Goal: Task Accomplishment & Management: Use online tool/utility

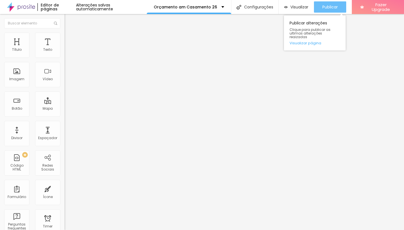
click at [326, 7] on span "Publicar" at bounding box center [329, 7] width 15 height 4
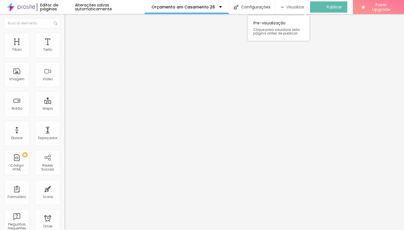
click at [303, 9] on span "Visualizar" at bounding box center [295, 7] width 18 height 4
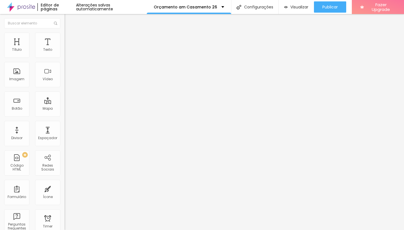
click at [70, 38] on span "Avançado" at bounding box center [79, 36] width 19 height 5
click at [64, 33] on li "Estilo" at bounding box center [96, 30] width 64 height 6
click at [69, 20] on div "Editar Texto" at bounding box center [85, 20] width 32 height 4
click at [69, 19] on div "Editar Texto" at bounding box center [85, 20] width 32 height 4
click at [69, 22] on img "button" at bounding box center [71, 20] width 4 height 4
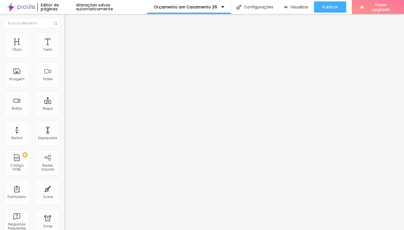
click at [69, 20] on img "button" at bounding box center [71, 20] width 4 height 4
click at [69, 21] on div "Editar Texto" at bounding box center [85, 20] width 32 height 4
click at [64, 36] on li "Avançado" at bounding box center [96, 36] width 64 height 6
click at [70, 39] on span "Avançado" at bounding box center [79, 36] width 19 height 5
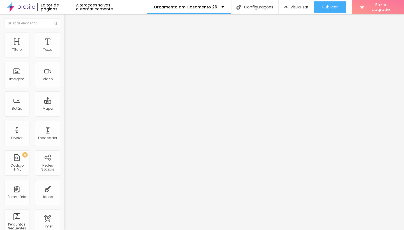
click at [64, 32] on img at bounding box center [66, 29] width 5 height 5
click at [69, 20] on img "button" at bounding box center [71, 20] width 4 height 4
click at [70, 39] on span "Avançado" at bounding box center [79, 36] width 19 height 5
click at [69, 22] on img "button" at bounding box center [71, 20] width 4 height 4
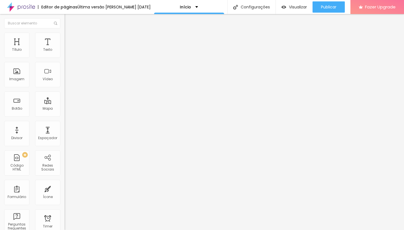
click at [67, 52] on icon "button" at bounding box center [68, 50] width 3 height 3
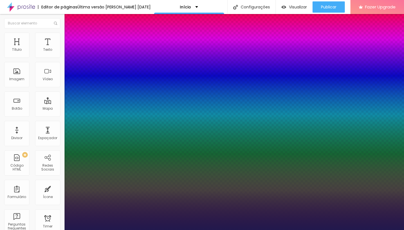
type input "1"
select select "CrimsonTextBold"
type input "1"
select select "CrimsonText"
type input "1"
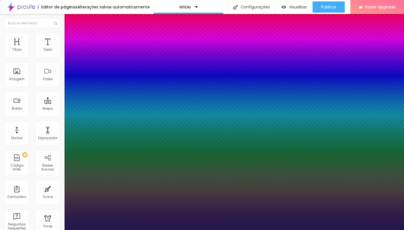
click at [308, 230] on div at bounding box center [202, 230] width 404 height 0
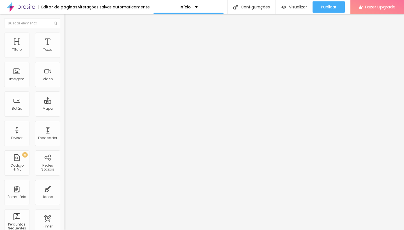
click at [67, 52] on icon "button" at bounding box center [68, 50] width 2 height 2
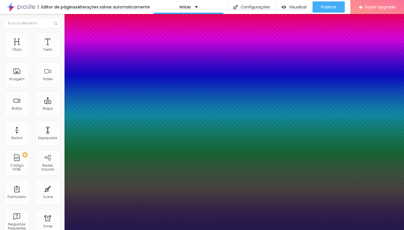
type input "1"
select select "CrimsonText"
type input "1"
click at [160, 230] on div at bounding box center [202, 230] width 404 height 0
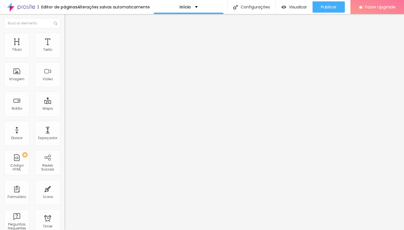
click at [67, 52] on icon "button" at bounding box center [68, 50] width 3 height 3
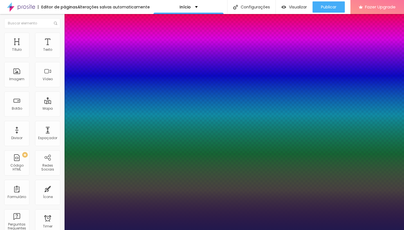
type input "1"
select select "CrimsonText"
type input "1"
click at [187, 230] on div at bounding box center [202, 230] width 404 height 0
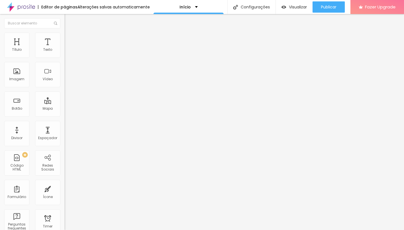
click at [67, 52] on icon "button" at bounding box center [68, 50] width 2 height 2
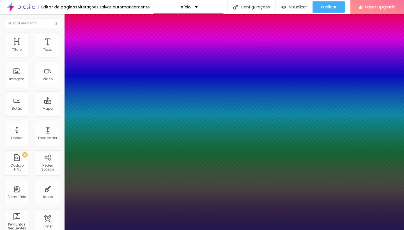
type input "1"
type input "0.5"
select select "CrimsonText"
type input "1"
type input "0.5"
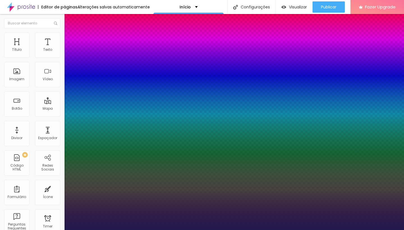
type input "1"
type input "0.5"
click at [185, 230] on div at bounding box center [202, 230] width 404 height 0
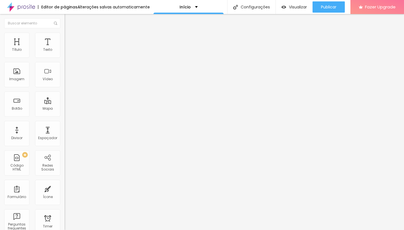
click at [67, 52] on icon "button" at bounding box center [68, 50] width 3 height 3
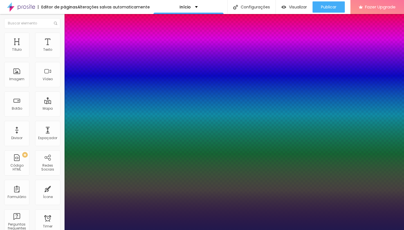
type input "1"
type input "0.5"
click at [147, 230] on div at bounding box center [202, 230] width 404 height 0
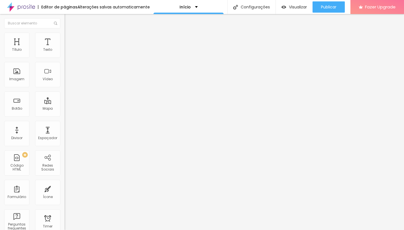
click at [70, 39] on span "Avançado" at bounding box center [79, 36] width 19 height 5
click at [64, 32] on img at bounding box center [66, 29] width 5 height 5
click at [67, 81] on icon "button" at bounding box center [68, 80] width 2 height 2
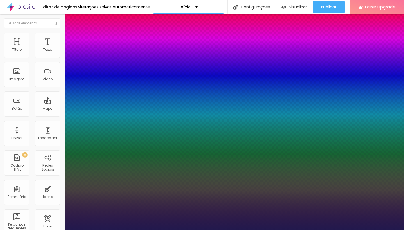
type input "1"
select select "CrimsonText"
type input "1"
click at [225, 230] on div at bounding box center [202, 230] width 404 height 0
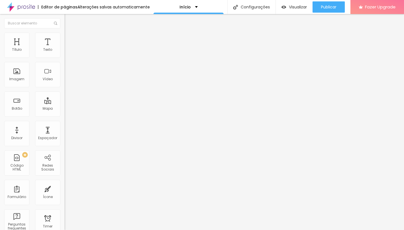
click at [67, 81] on icon "button" at bounding box center [68, 80] width 2 height 2
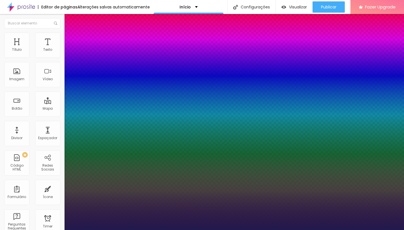
type input "1"
select select "CrimsonText"
type input "1"
click at [323, 230] on div at bounding box center [202, 230] width 404 height 0
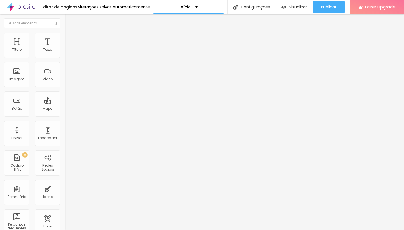
click at [67, 81] on icon "button" at bounding box center [68, 79] width 3 height 3
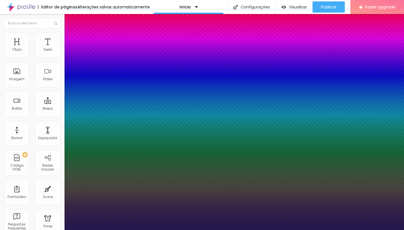
type input "1"
select select "CrimsonText"
type input "1"
click at [130, 230] on div at bounding box center [202, 230] width 404 height 0
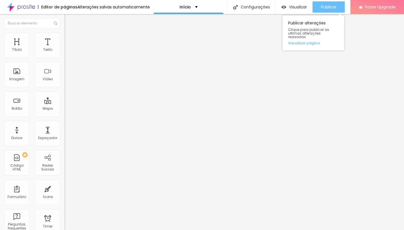
click at [322, 9] on span "Publicar" at bounding box center [328, 7] width 15 height 4
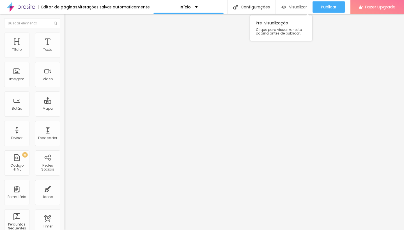
click at [292, 8] on span "Visualizar" at bounding box center [298, 7] width 18 height 4
click at [64, 54] on button "button" at bounding box center [68, 51] width 8 height 6
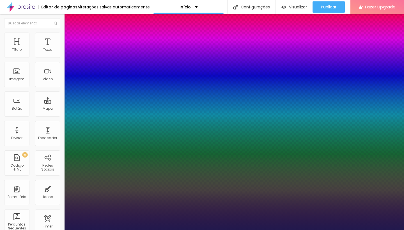
type input "1"
type input "0.5"
drag, startPoint x: 122, startPoint y: 94, endPoint x: 132, endPoint y: 94, distance: 9.5
type input "8"
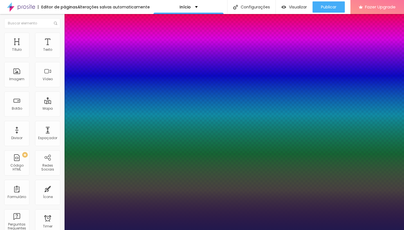
type input "3"
type input "1"
type input "0.5"
type input "30"
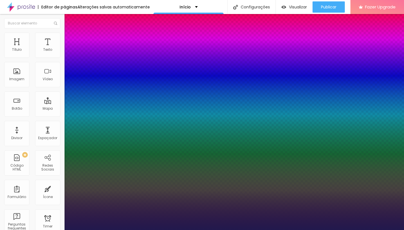
type input "1"
type input "0.5"
type input "30"
type input "1"
type input "0.5"
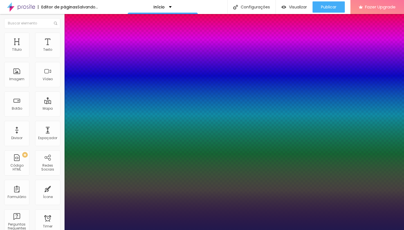
click at [306, 230] on div at bounding box center [202, 230] width 404 height 0
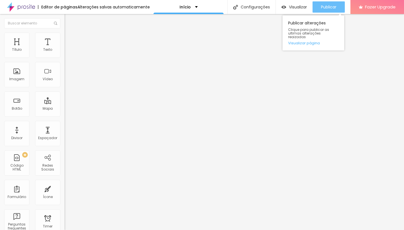
click at [321, 8] on span "Publicar" at bounding box center [328, 7] width 15 height 4
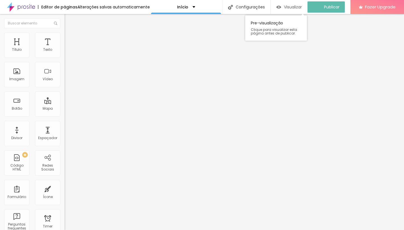
click at [302, 8] on span "Visualizar" at bounding box center [293, 7] width 18 height 4
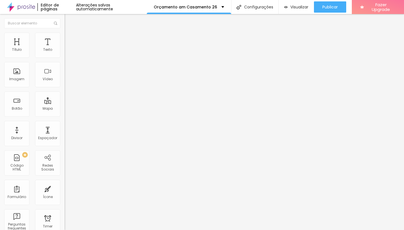
click at [64, 37] on li "Avançado" at bounding box center [96, 36] width 64 height 6
click at [54, 46] on div "Texto" at bounding box center [47, 45] width 25 height 25
click at [70, 38] on span "Avançado" at bounding box center [79, 36] width 19 height 5
click at [64, 32] on img at bounding box center [66, 29] width 5 height 5
click at [69, 22] on img "button" at bounding box center [71, 20] width 4 height 4
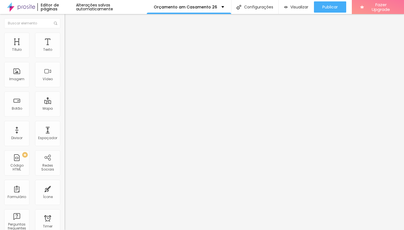
click at [69, 20] on img "button" at bounding box center [71, 20] width 4 height 4
click at [67, 52] on icon "button" at bounding box center [68, 50] width 3 height 3
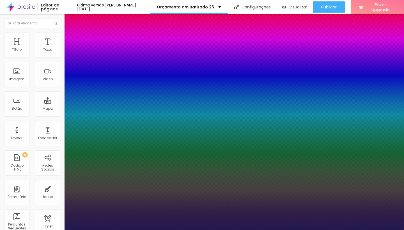
select select "CrimsonText"
click at [42, 230] on div at bounding box center [202, 230] width 404 height 0
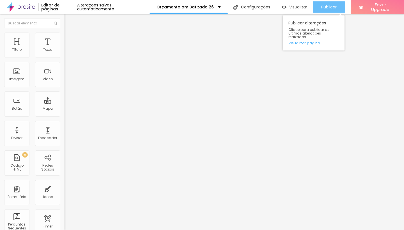
click at [327, 3] on div "Publicar" at bounding box center [328, 6] width 15 height 11
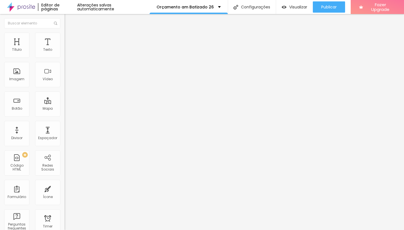
click at [64, 140] on div "Editar Texto Estilo Avançado Tipografia Voltar ao padrão Sombra DESATIVADO Volt…" at bounding box center [96, 122] width 64 height 216
click at [300, 7] on span "Visualizar" at bounding box center [298, 7] width 18 height 4
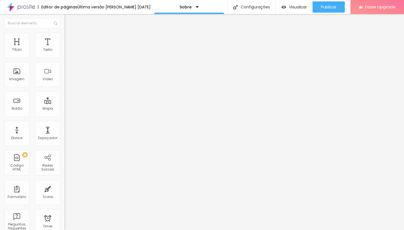
click at [67, 52] on icon "button" at bounding box center [68, 50] width 3 height 3
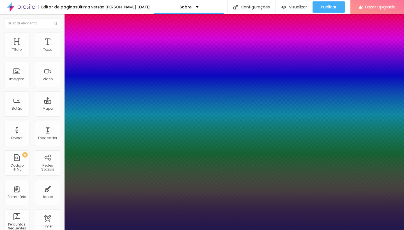
type input "1"
select select "CrimsonText"
type input "1"
click at [162, 230] on div at bounding box center [202, 230] width 404 height 0
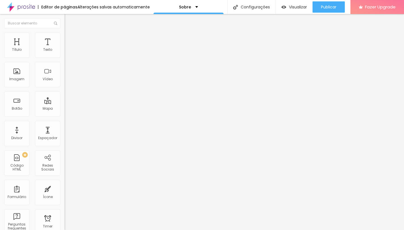
click at [67, 52] on icon "button" at bounding box center [68, 50] width 2 height 2
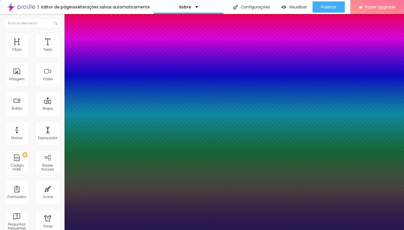
type input "1"
select select "CrimsonText"
type input "1"
click at [161, 230] on div at bounding box center [202, 230] width 404 height 0
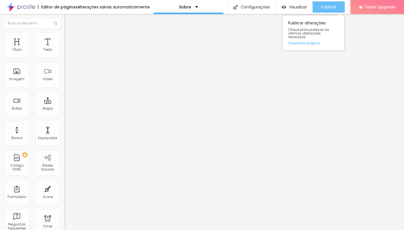
click at [319, 8] on button "Publicar" at bounding box center [328, 6] width 32 height 11
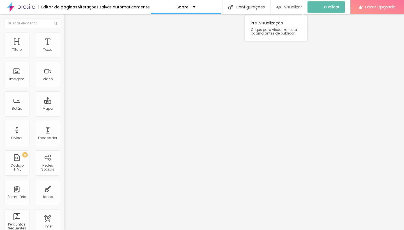
click at [292, 8] on span "Visualizar" at bounding box center [293, 7] width 18 height 4
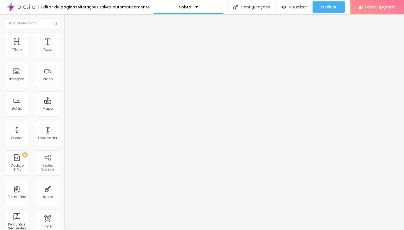
click at [67, 52] on icon "button" at bounding box center [68, 50] width 3 height 3
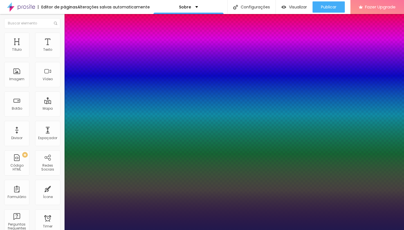
type input "1"
type input "0.5"
select select "CrimsonText"
type input "1"
type input "0.5"
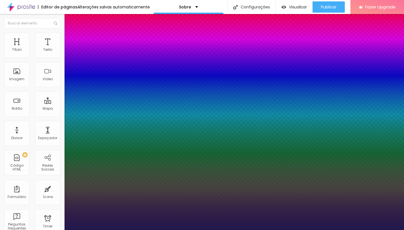
click at [159, 230] on div at bounding box center [202, 230] width 404 height 0
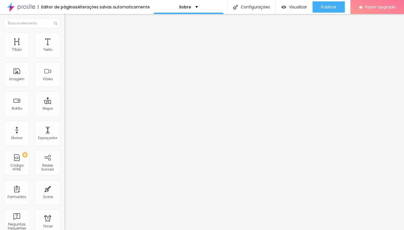
click at [67, 52] on icon "button" at bounding box center [68, 50] width 2 height 2
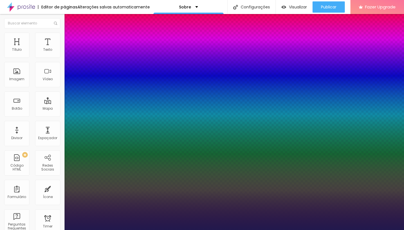
type input "1"
type input "0.5"
select select "CrimsonText"
type input "1"
type input "0.5"
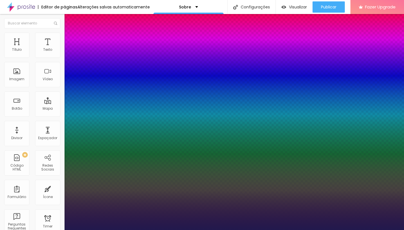
click at [207, 230] on div at bounding box center [202, 230] width 404 height 0
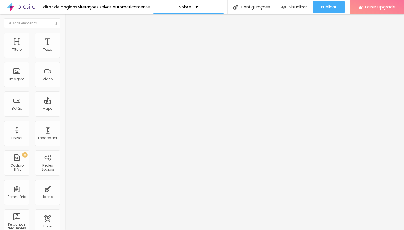
click at [69, 50] on icon "button" at bounding box center [69, 49] width 1 height 1
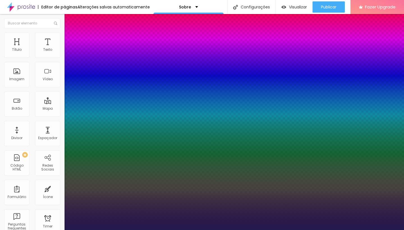
type input "1"
type input "0.5"
select select "CrimsonText"
type input "1"
type input "0.5"
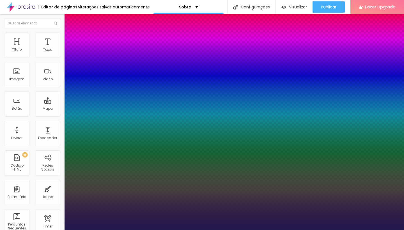
type input "1"
type input "0.5"
type input "1"
type input "0.5"
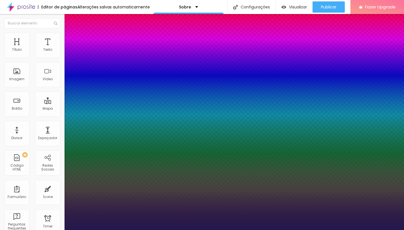
type input "17"
type input "1"
type input "0.5"
type input "18"
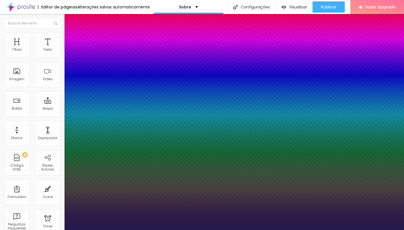
type input "18"
type input "1"
type input "0.5"
type input "1"
type input "0.5"
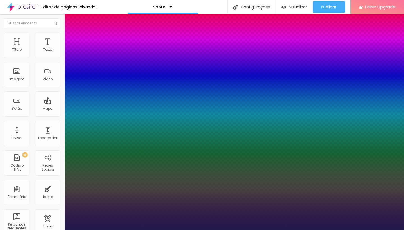
type input "1"
type input "0.5"
click at [190, 230] on div at bounding box center [202, 230] width 404 height 0
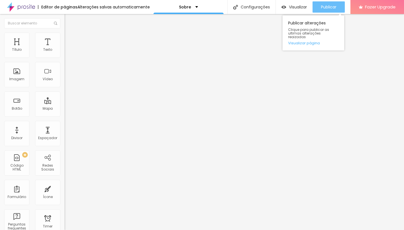
click at [328, 9] on span "Publicar" at bounding box center [328, 7] width 15 height 4
